Goal: Information Seeking & Learning: Understand process/instructions

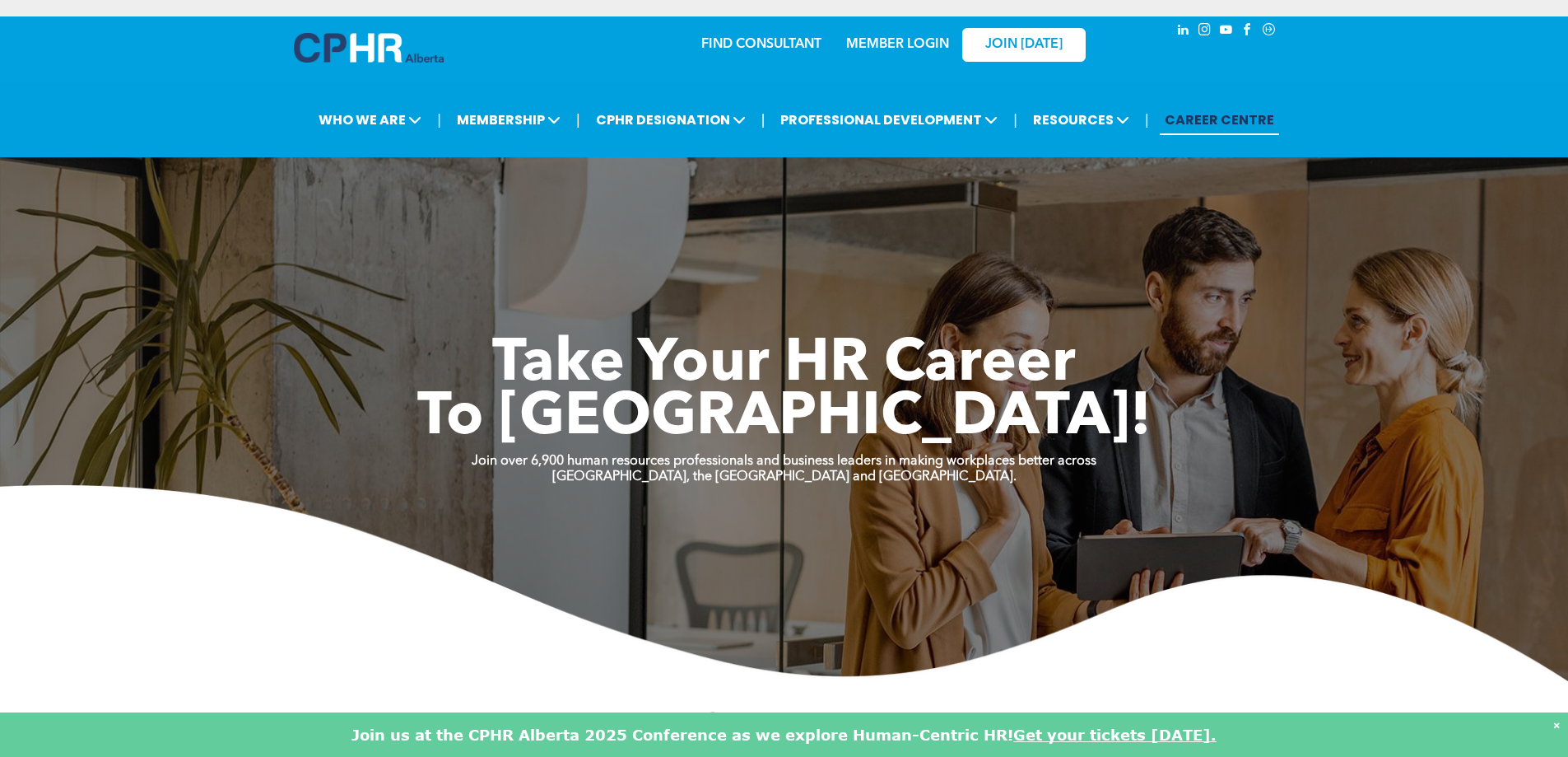
click at [860, 43] on link "MEMBER LOGIN" at bounding box center [898, 45] width 103 height 13
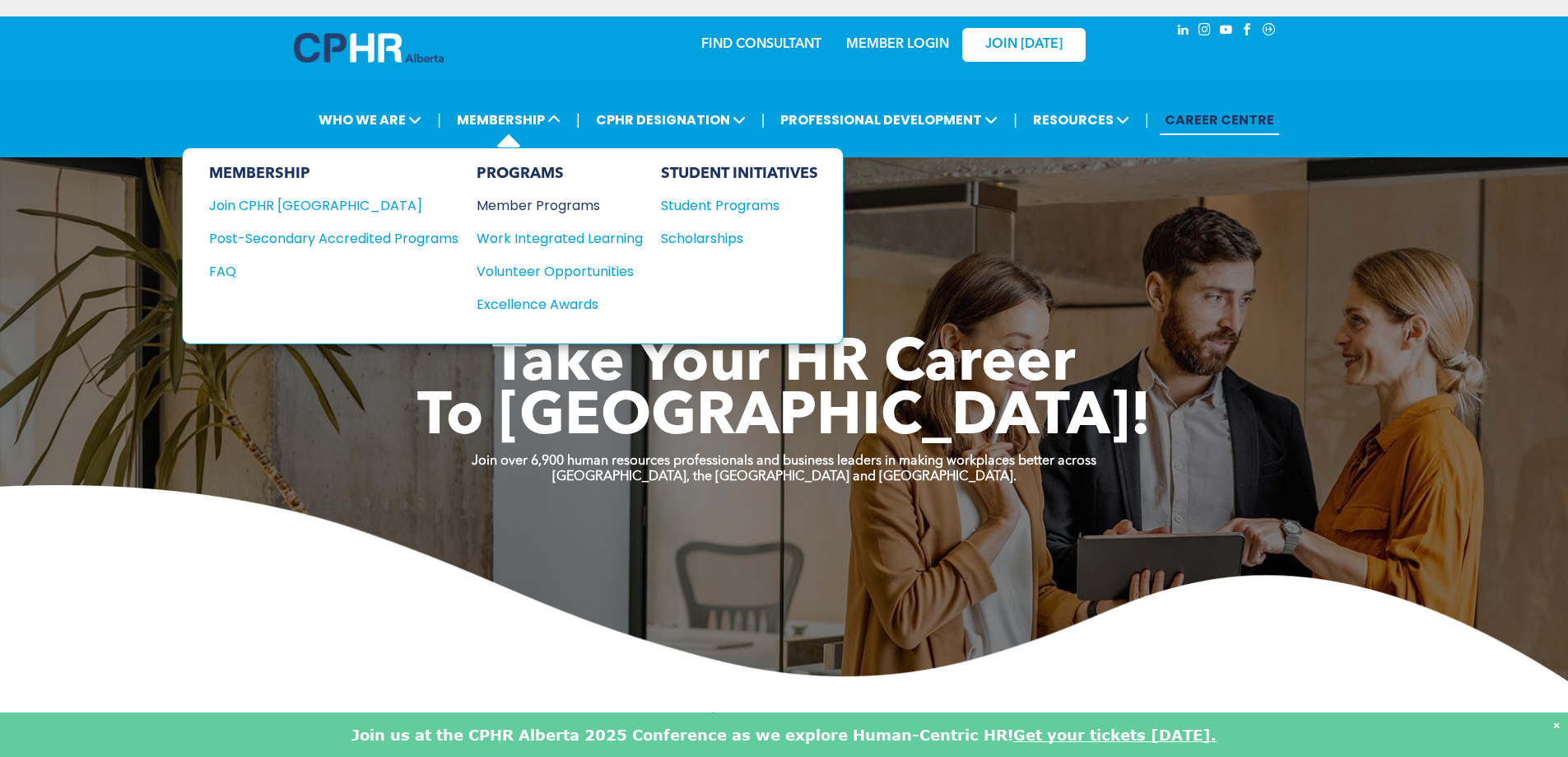
click at [529, 209] on div "Member Programs" at bounding box center [552, 205] width 150 height 20
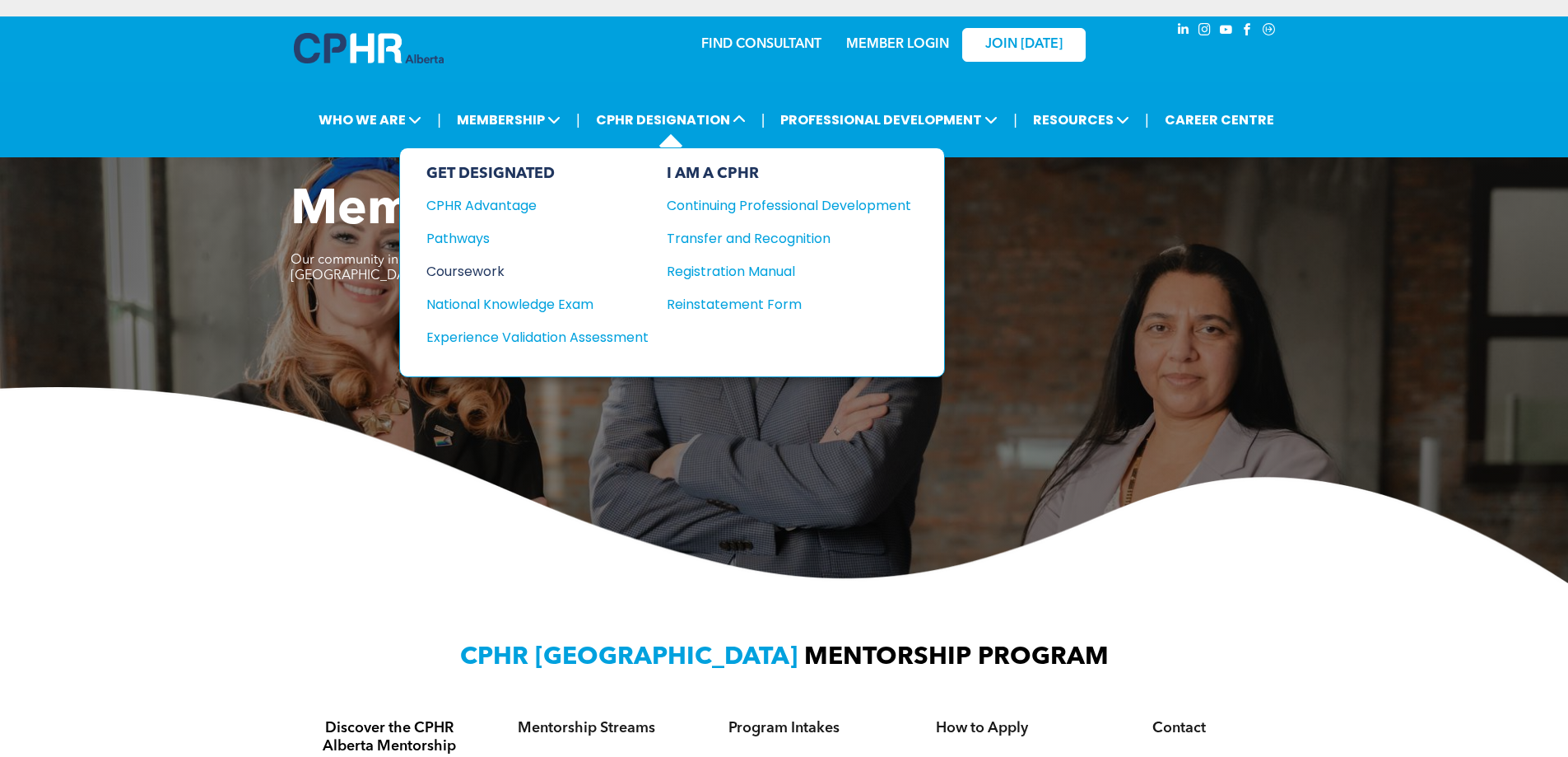
click at [466, 268] on div "Coursework" at bounding box center [527, 271] width 200 height 20
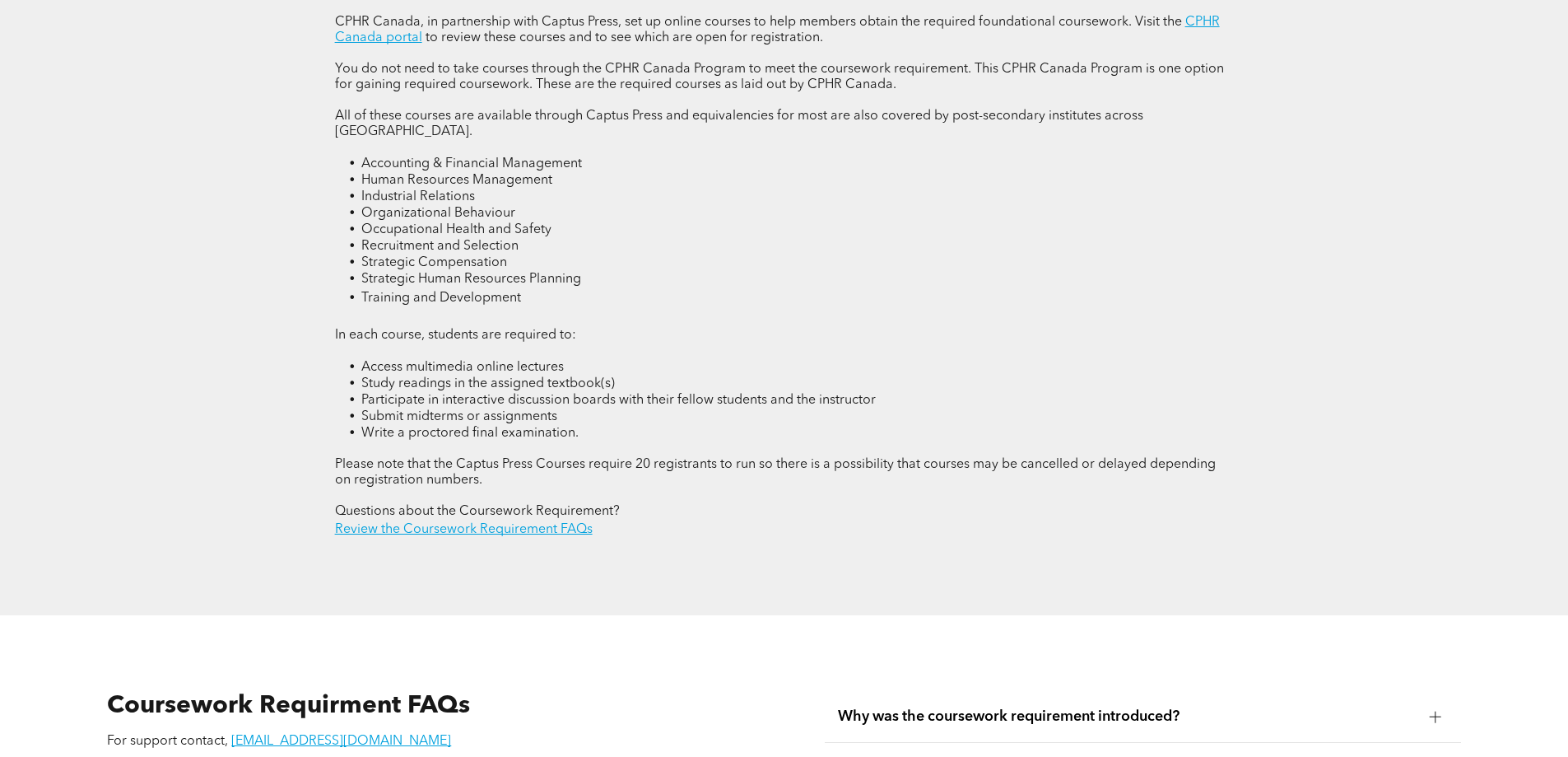
scroll to position [2718, 0]
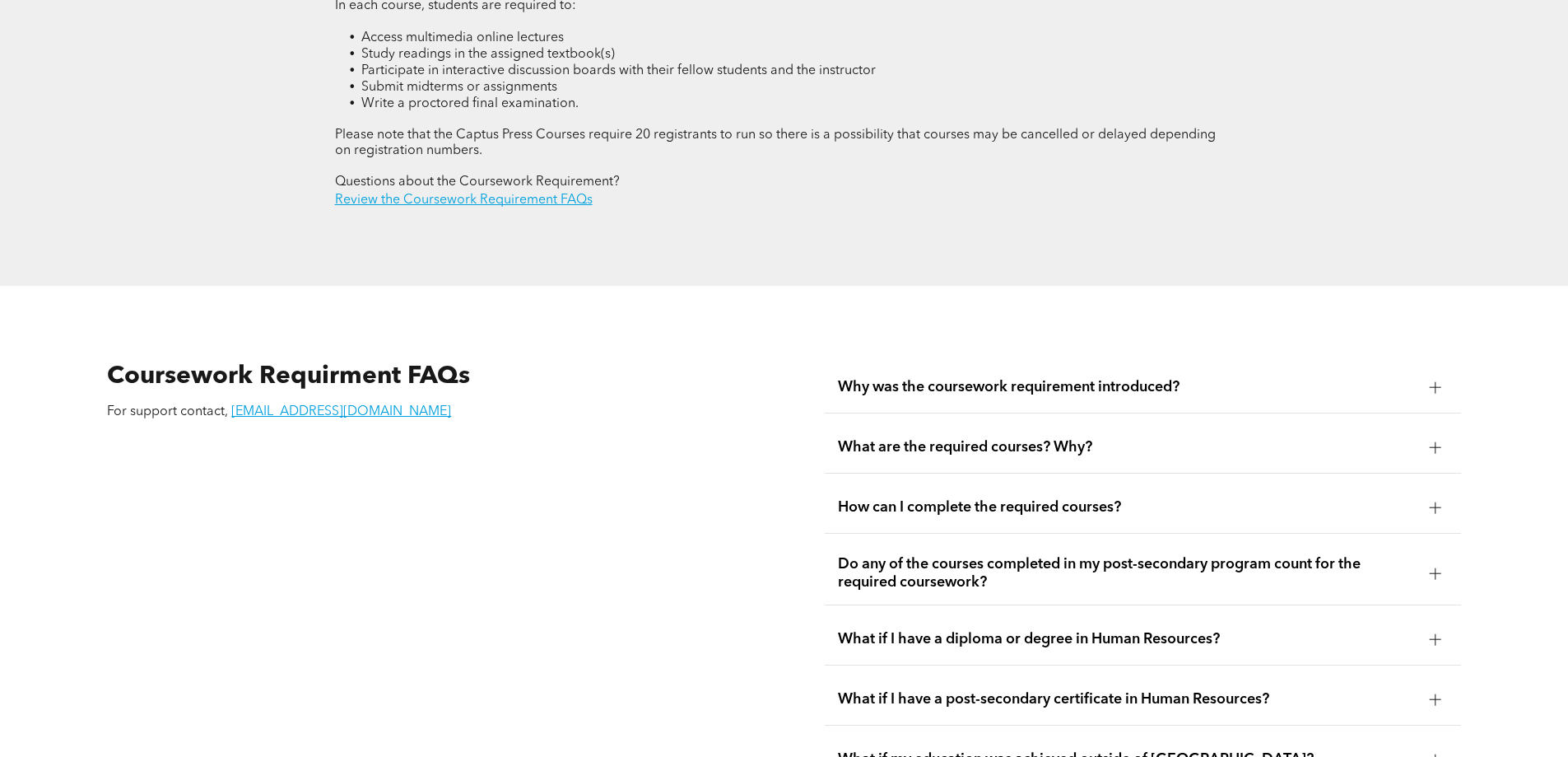
click at [1030, 486] on div "How can I complete the required courses?" at bounding box center [1143, 507] width 636 height 52
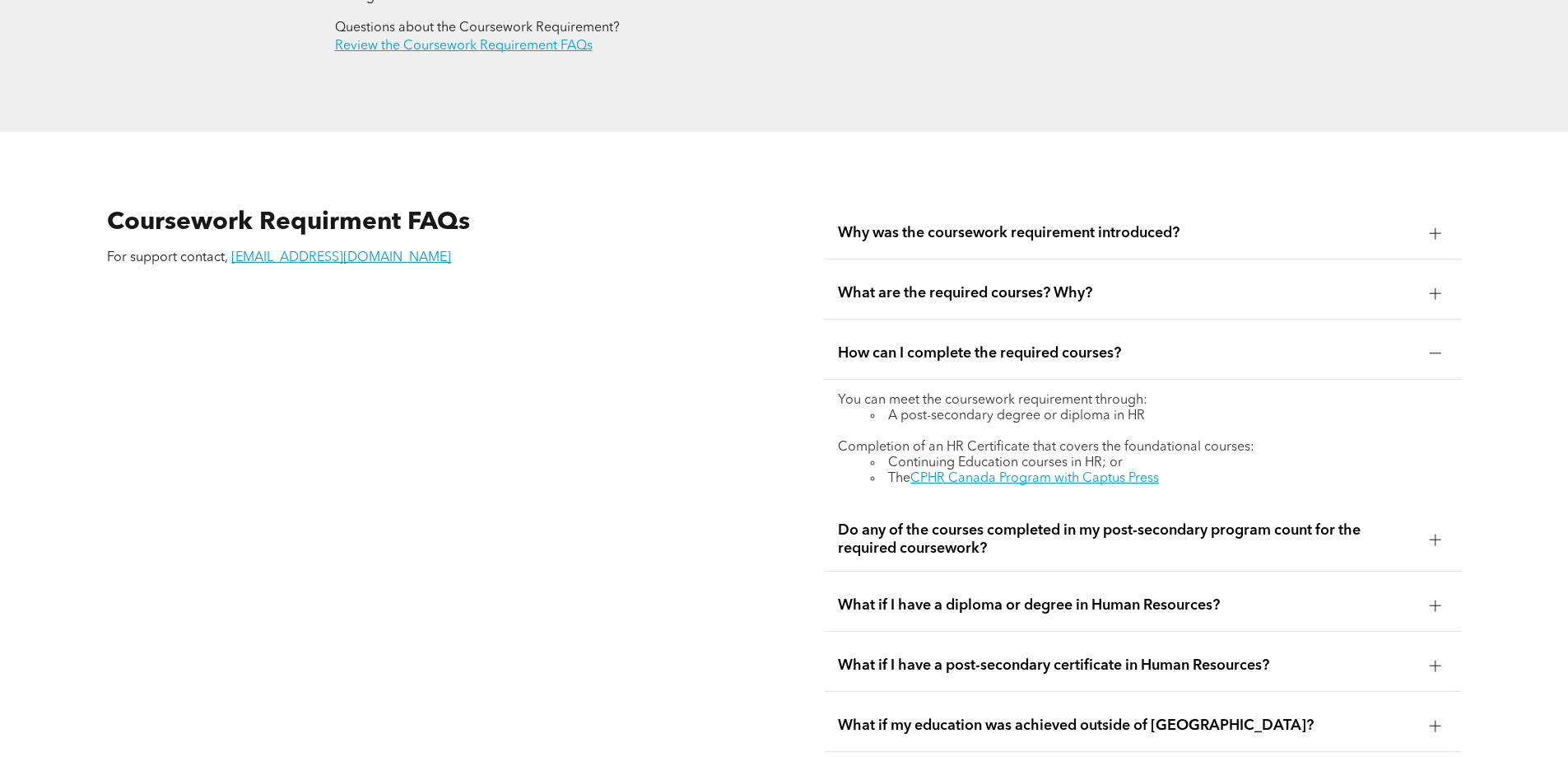
scroll to position [2882, 0]
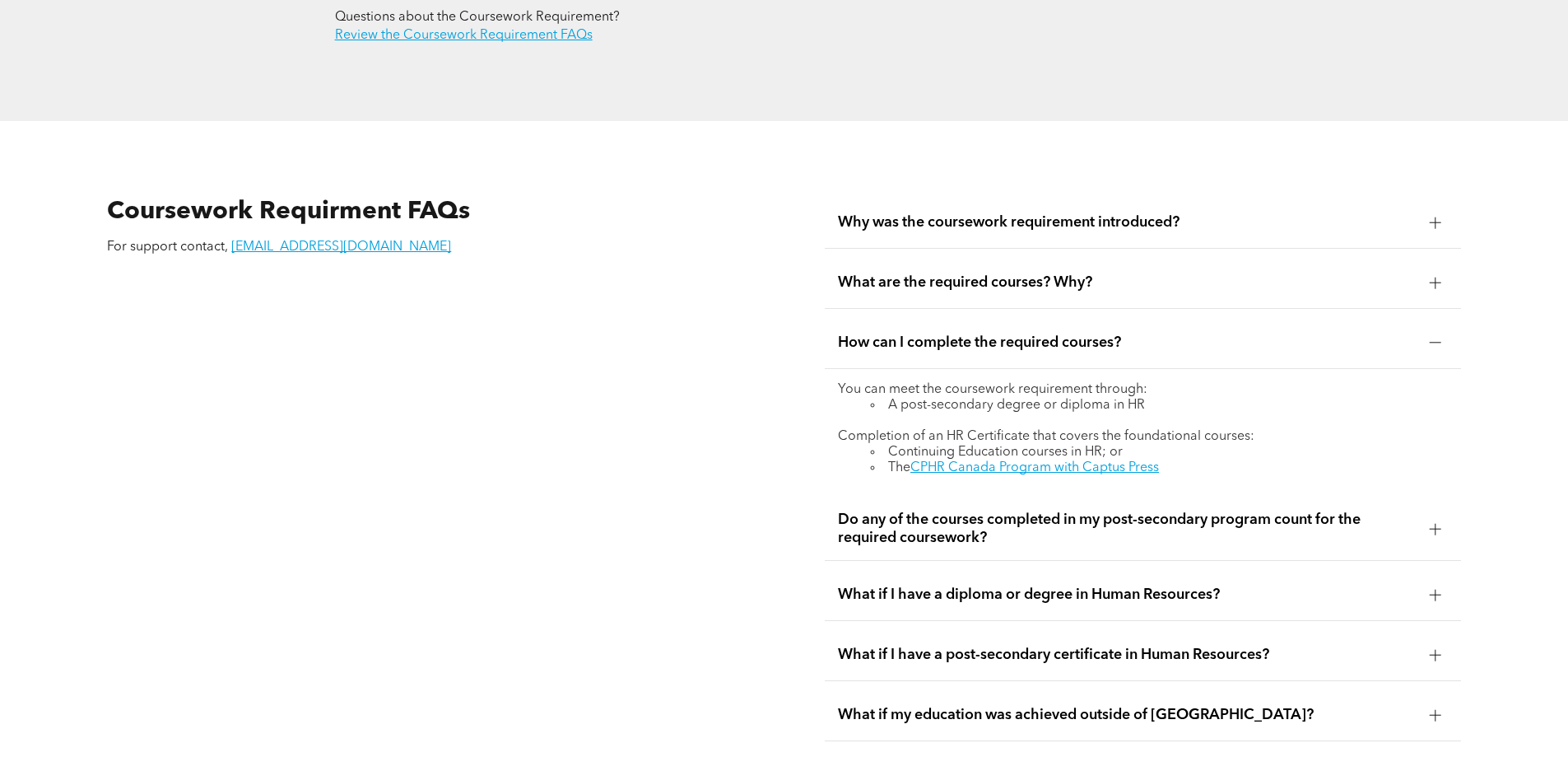
click at [1046, 510] on span "Do any of the courses completed in my post-secondary program count for the requ…" at bounding box center [1128, 528] width 579 height 36
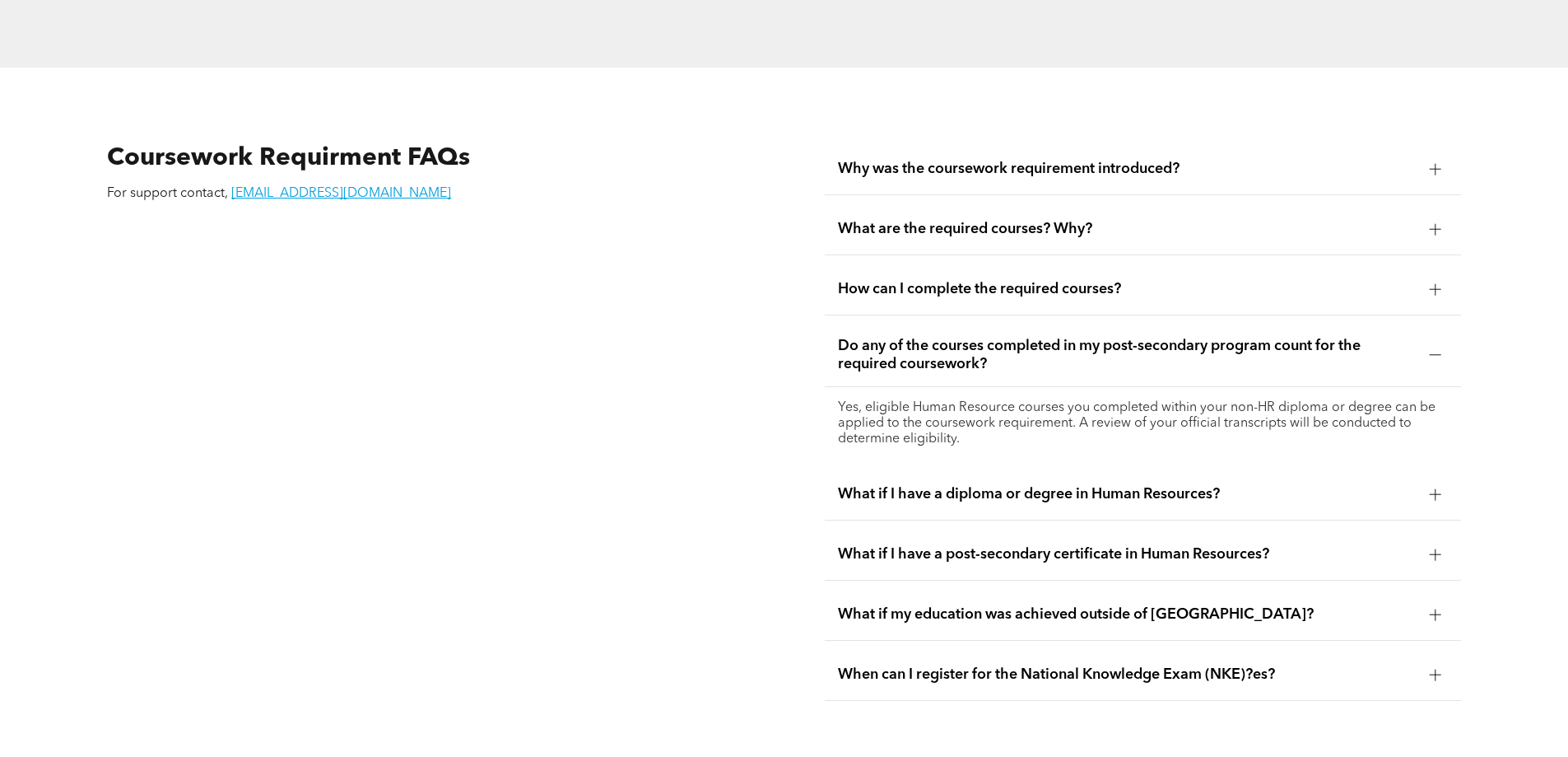
scroll to position [2965, 0]
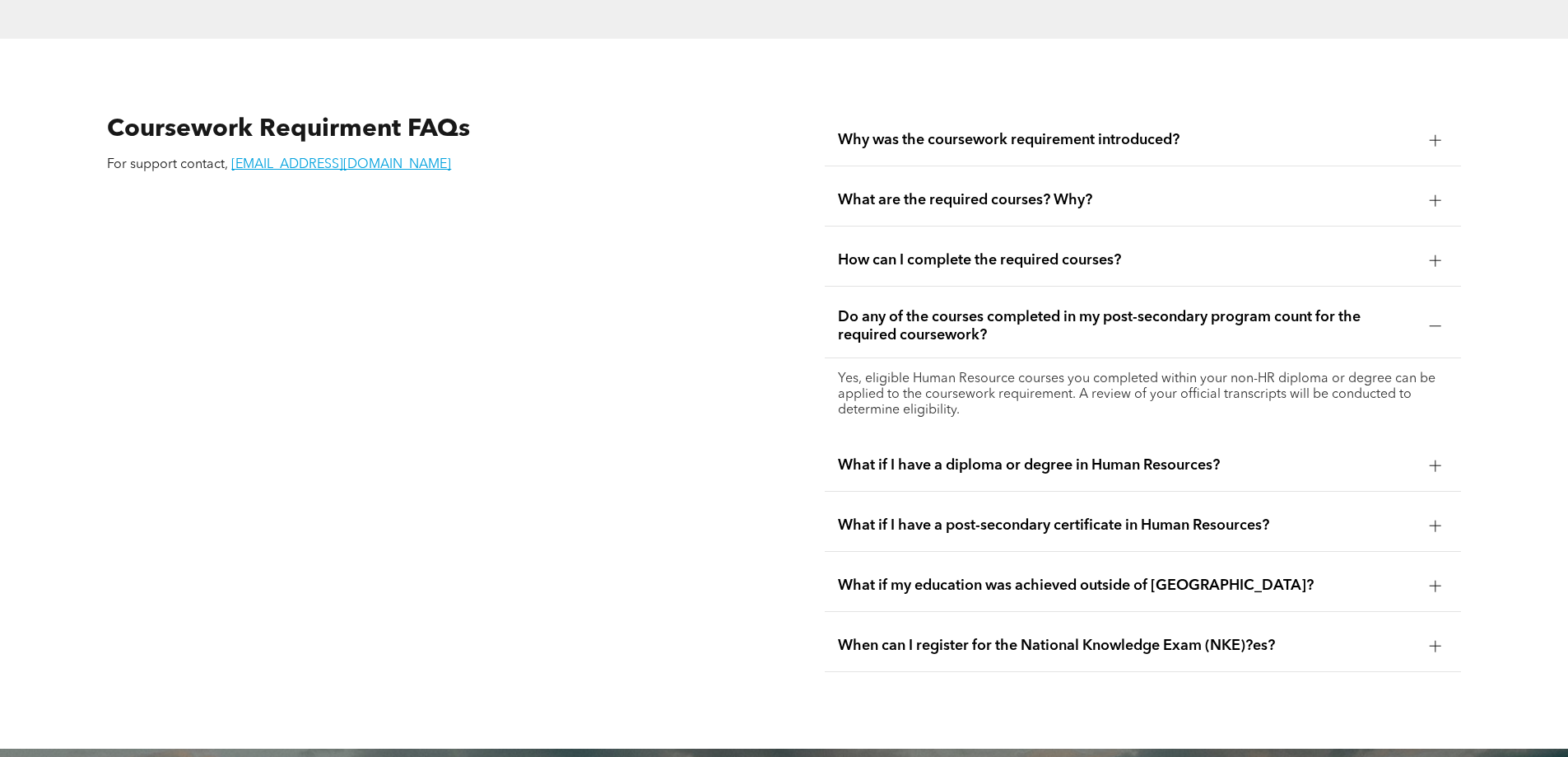
click at [942, 456] on span "What if I have a diploma or degree in Human Resources?" at bounding box center [1128, 466] width 579 height 19
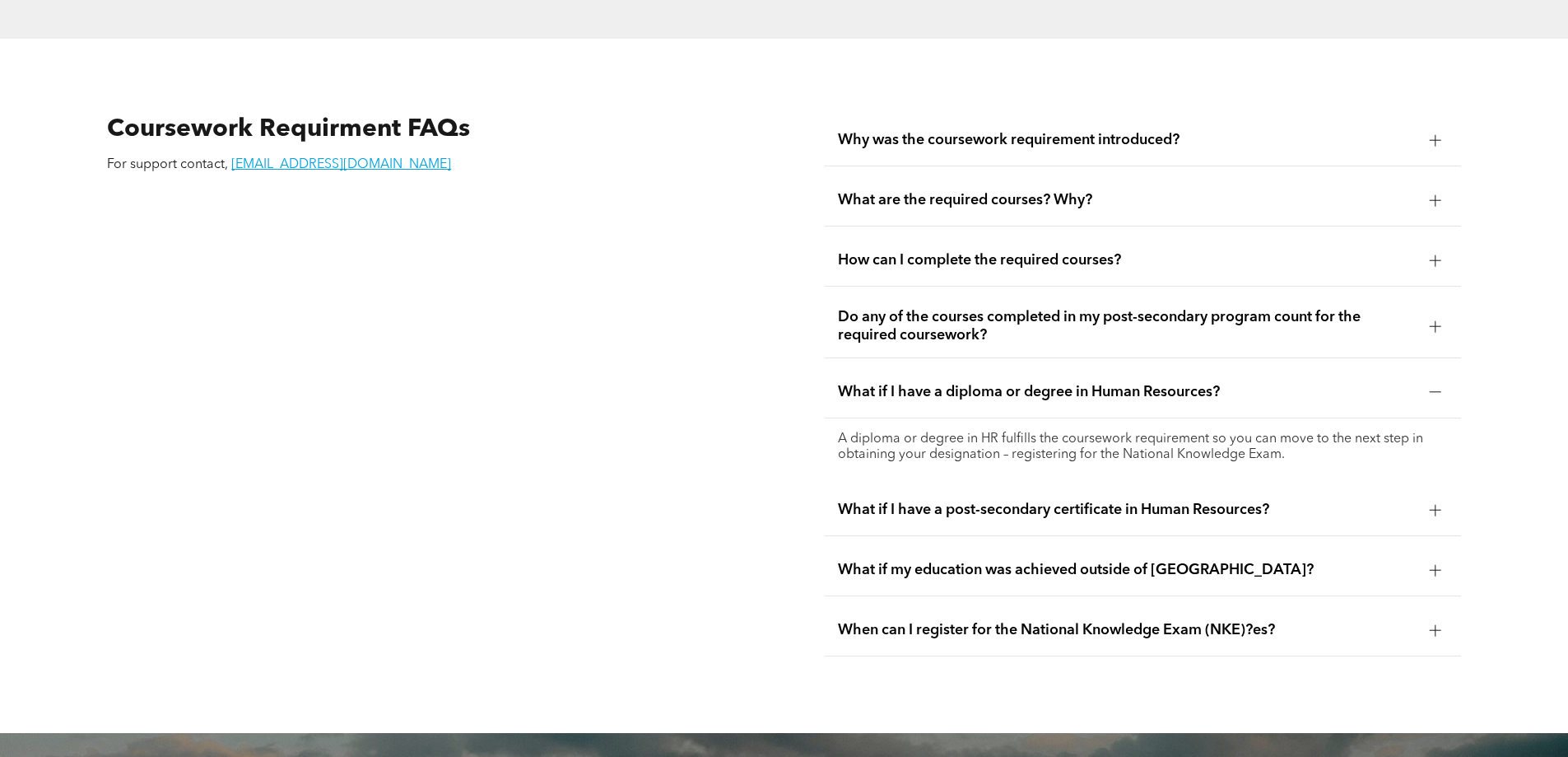
click at [915, 501] on span "What if I have a post-secondary certificate in Human Resources?" at bounding box center [1128, 510] width 579 height 19
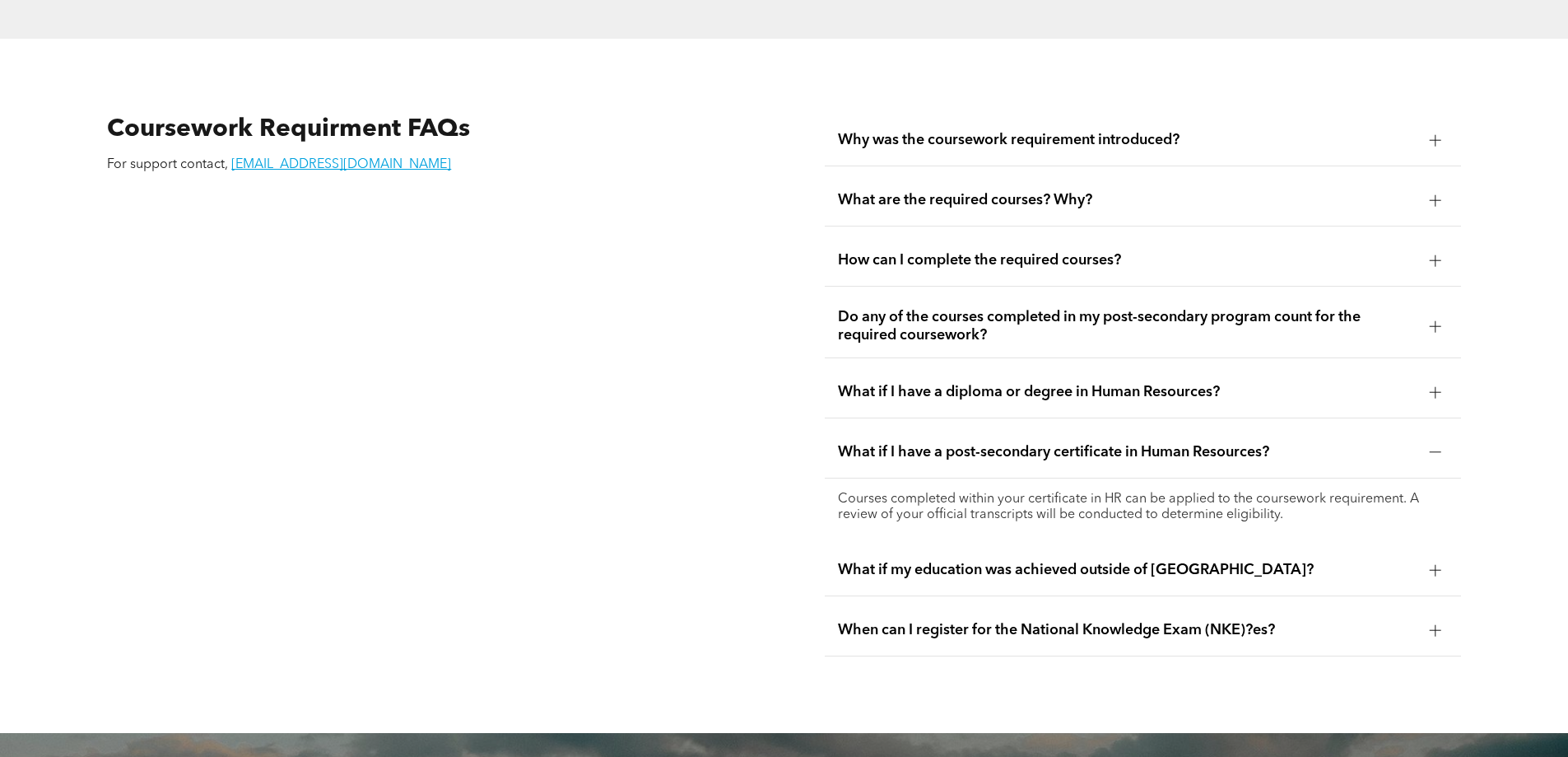
click at [1006, 383] on span "What if I have a diploma or degree in Human Resources?" at bounding box center [1128, 392] width 579 height 19
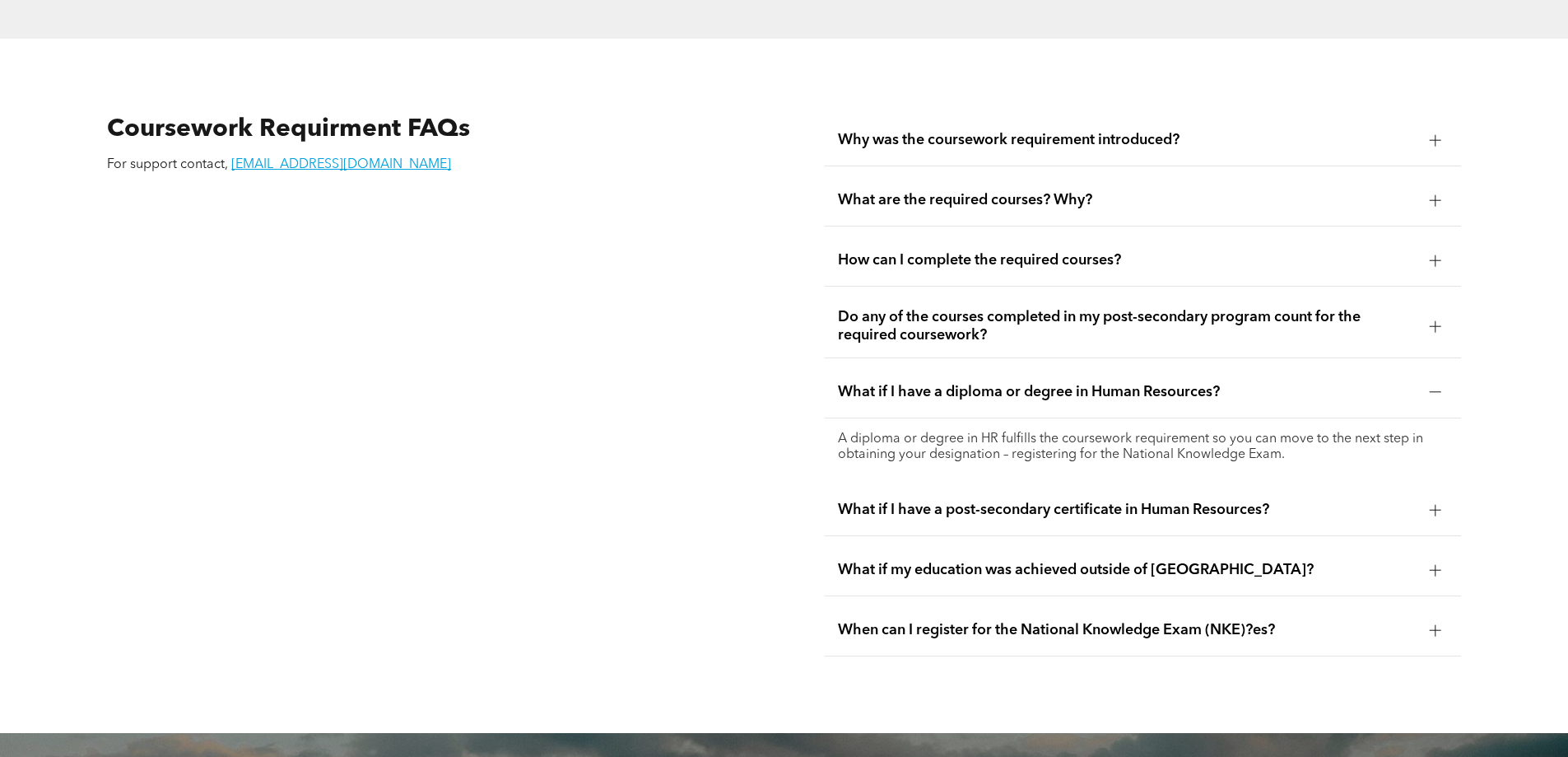
click at [1031, 501] on span "What if I have a post-secondary certificate in Human Resources?" at bounding box center [1128, 510] width 579 height 19
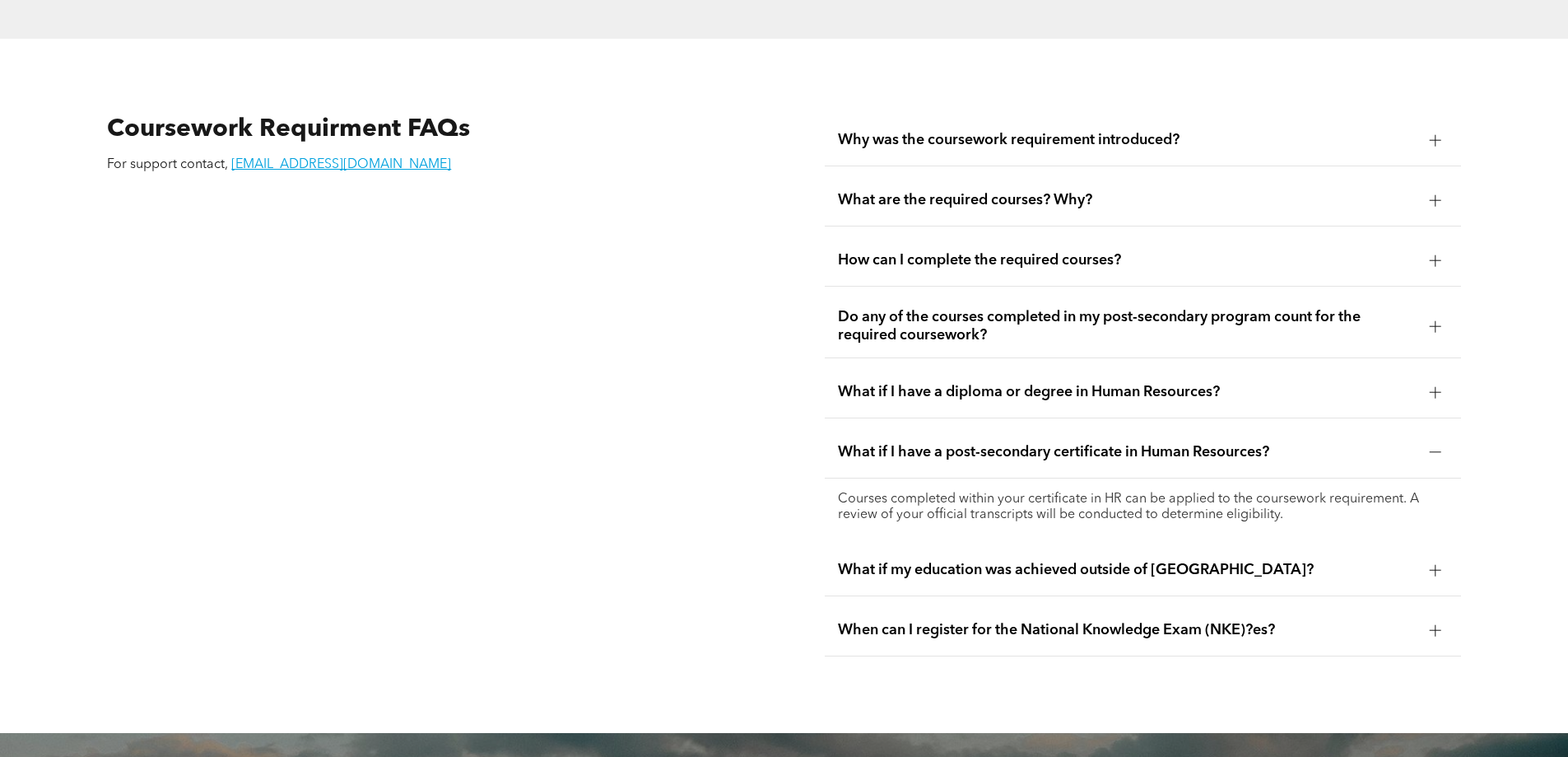
click at [948, 621] on span "When can I register for the National Knowledge Exam (NKE)?es?" at bounding box center [1128, 630] width 579 height 19
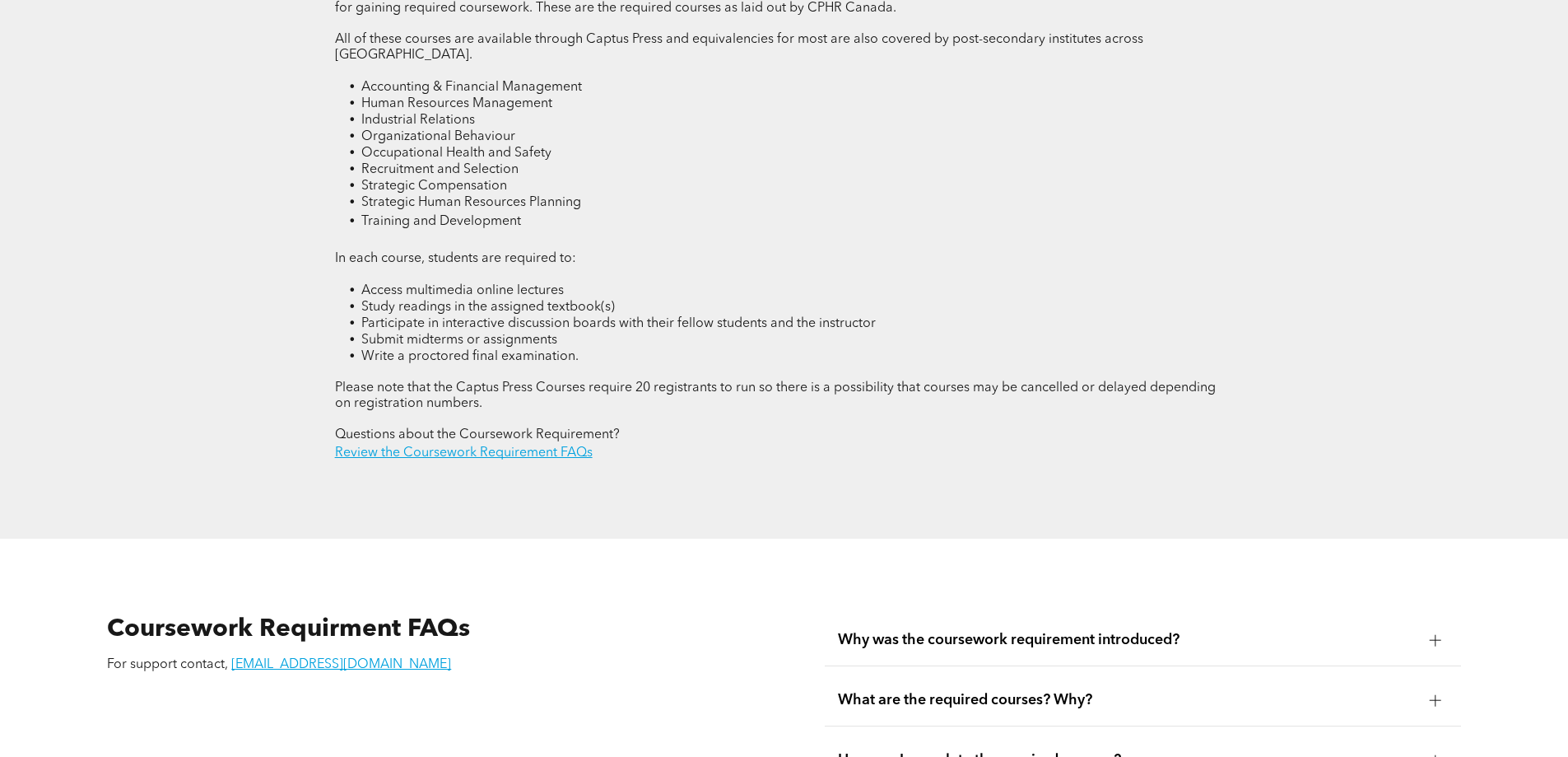
scroll to position [2218, 0]
